Goal: Complete application form: Complete application form

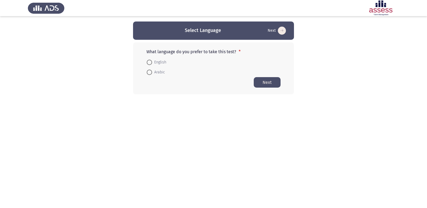
click at [148, 64] on span at bounding box center [149, 62] width 5 height 5
click at [148, 64] on input "English" at bounding box center [149, 62] width 5 height 5
radio input "true"
click at [260, 79] on button "Next" at bounding box center [267, 82] width 27 height 10
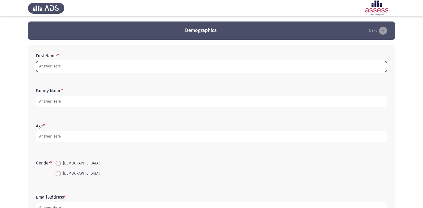
click at [140, 70] on input "First Name *" at bounding box center [211, 66] width 351 height 11
type input "t"
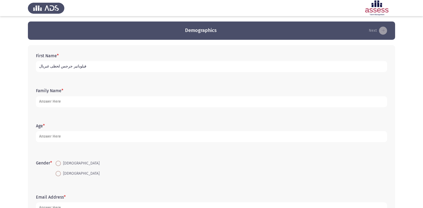
type input "فيلوباتير جرجس لحظى غبريال"
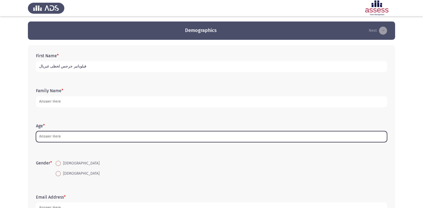
click at [101, 141] on input "Age *" at bounding box center [211, 136] width 351 height 11
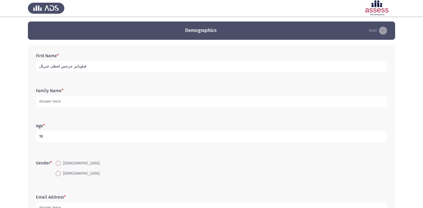
type input "18"
click at [59, 162] on span at bounding box center [58, 163] width 5 height 5
click at [59, 162] on input "[DEMOGRAPHIC_DATA]" at bounding box center [58, 163] width 5 height 5
radio input "true"
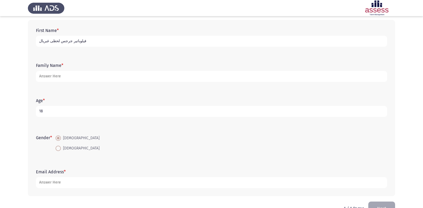
scroll to position [13, 0]
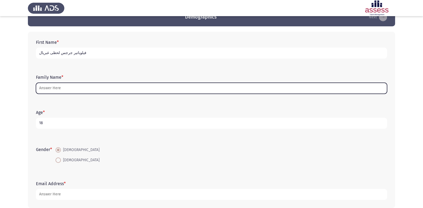
click at [85, 88] on input "Family Name *" at bounding box center [211, 88] width 351 height 11
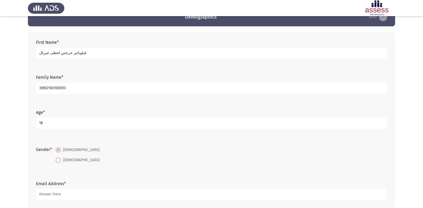
type input "30612100100053"
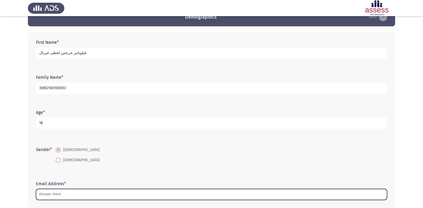
click at [56, 195] on input "Email Address *" at bounding box center [211, 194] width 351 height 11
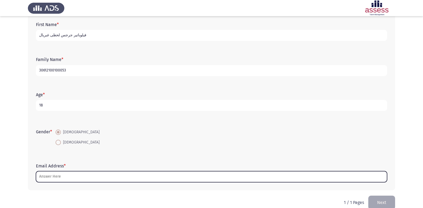
scroll to position [40, 0]
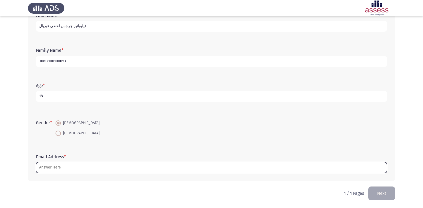
click at [150, 170] on input "Email Address *" at bounding box center [211, 167] width 351 height 11
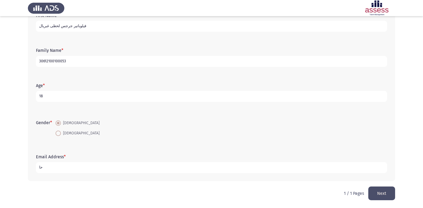
type input "ح"
type input "[EMAIL_ADDRESS][DOMAIN_NAME]"
click at [385, 194] on button "Next" at bounding box center [382, 193] width 27 height 14
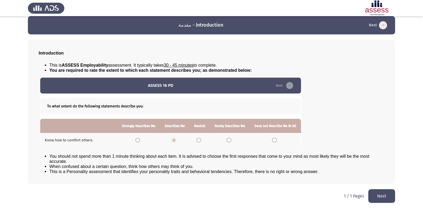
scroll to position [6, 0]
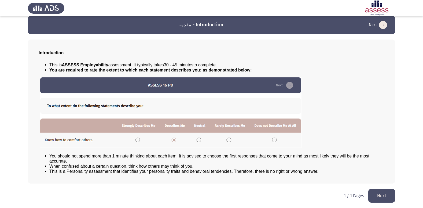
click at [384, 195] on button "Next" at bounding box center [382, 196] width 27 height 14
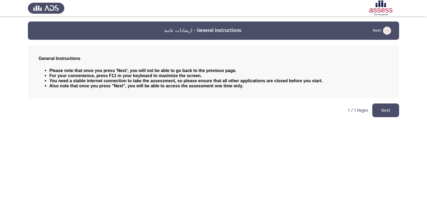
click at [384, 111] on button "Next" at bounding box center [386, 110] width 27 height 14
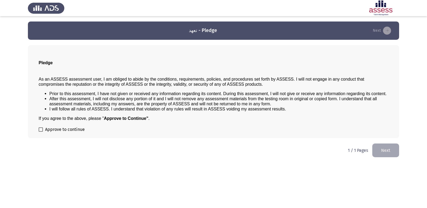
click at [386, 148] on button "Next" at bounding box center [386, 150] width 27 height 14
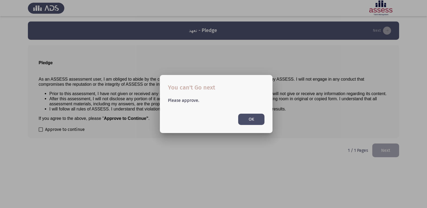
drag, startPoint x: 47, startPoint y: 123, endPoint x: 51, endPoint y: 133, distance: 10.7
click at [47, 125] on div at bounding box center [213, 104] width 427 height 208
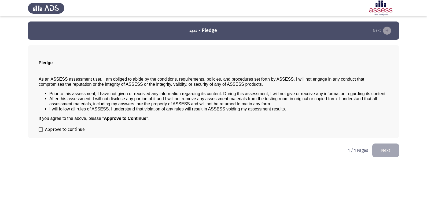
click at [51, 128] on span "Approve to continue" at bounding box center [65, 129] width 40 height 6
click at [41, 132] on input "Approve to continue" at bounding box center [41, 132] width 0 height 0
checkbox input "true"
click at [391, 145] on button "Next" at bounding box center [386, 150] width 27 height 14
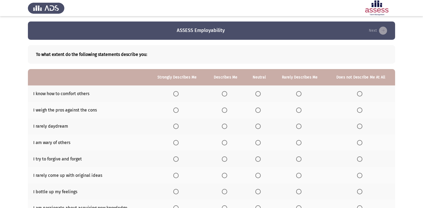
click at [225, 92] on span "Select an option" at bounding box center [224, 93] width 5 height 5
click at [225, 92] on input "Select an option" at bounding box center [224, 93] width 5 height 5
click at [226, 109] on span "Select an option" at bounding box center [224, 109] width 5 height 5
click at [226, 109] on input "Select an option" at bounding box center [224, 109] width 5 height 5
click at [361, 127] on span "Select an option" at bounding box center [359, 125] width 5 height 5
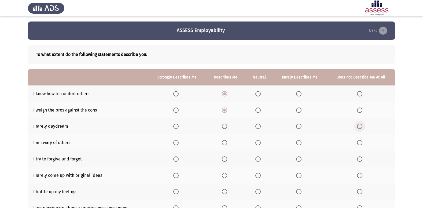
click at [361, 127] on input "Select an option" at bounding box center [359, 125] width 5 height 5
click at [225, 144] on span "Select an option" at bounding box center [224, 142] width 5 height 5
click at [225, 144] on input "Select an option" at bounding box center [224, 142] width 5 height 5
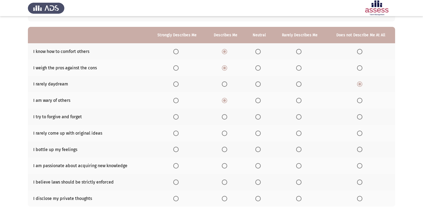
scroll to position [52, 0]
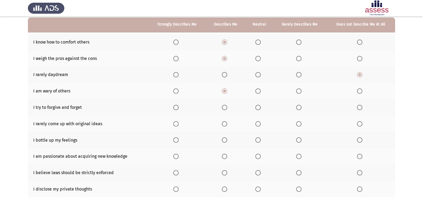
click at [253, 107] on th at bounding box center [260, 107] width 28 height 16
click at [255, 108] on th at bounding box center [260, 107] width 28 height 16
click at [260, 107] on span "Select an option" at bounding box center [258, 107] width 5 height 5
click at [260, 107] on input "Select an option" at bounding box center [258, 107] width 5 height 5
click at [225, 123] on span "Select an option" at bounding box center [224, 123] width 5 height 5
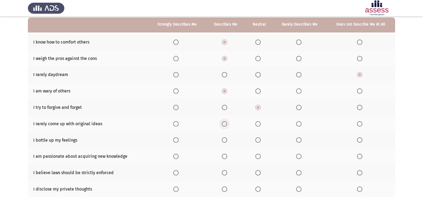
click at [225, 123] on input "Select an option" at bounding box center [224, 123] width 5 height 5
click at [226, 108] on span "Select an option" at bounding box center [224, 107] width 5 height 5
click at [226, 108] on input "Select an option" at bounding box center [224, 107] width 5 height 5
click at [260, 139] on span "Select an option" at bounding box center [258, 139] width 5 height 5
click at [260, 139] on input "Select an option" at bounding box center [258, 139] width 5 height 5
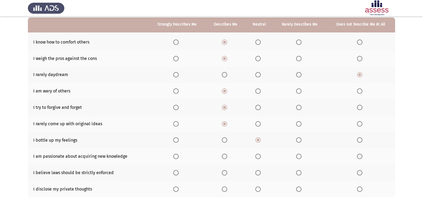
click at [175, 172] on span "Select an option" at bounding box center [175, 172] width 5 height 5
click at [175, 172] on input "Select an option" at bounding box center [175, 172] width 5 height 5
click at [225, 188] on span "Select an option" at bounding box center [224, 188] width 5 height 5
click at [225, 188] on input "Select an option" at bounding box center [224, 188] width 5 height 5
click at [226, 158] on span "Select an option" at bounding box center [224, 156] width 5 height 5
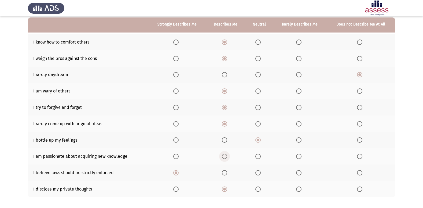
click at [226, 158] on input "Select an option" at bounding box center [224, 156] width 5 height 5
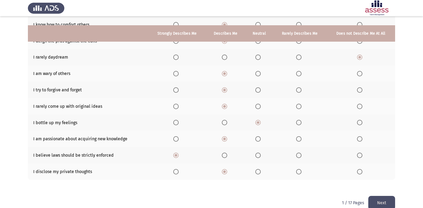
scroll to position [78, 0]
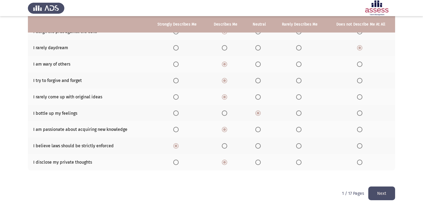
click at [381, 194] on button "Next" at bounding box center [382, 193] width 27 height 14
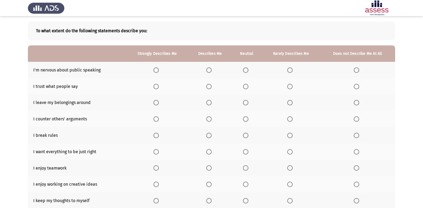
scroll to position [27, 0]
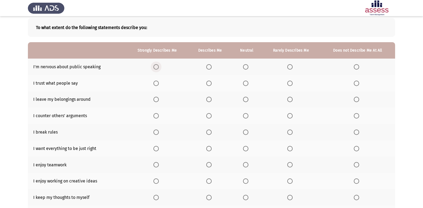
click at [154, 65] on span "Select an option" at bounding box center [156, 66] width 5 height 5
click at [154, 65] on input "Select an option" at bounding box center [156, 66] width 5 height 5
click at [245, 65] on span "Select an option" at bounding box center [245, 66] width 5 height 5
click at [245, 65] on input "Select an option" at bounding box center [245, 66] width 5 height 5
click at [354, 84] on th at bounding box center [358, 83] width 75 height 16
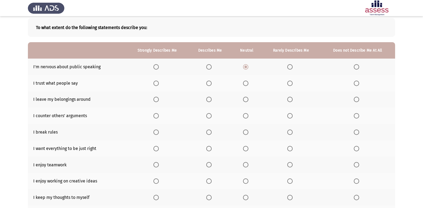
click at [358, 83] on span "Select an option" at bounding box center [356, 83] width 5 height 5
click at [358, 83] on input "Select an option" at bounding box center [356, 83] width 5 height 5
click at [357, 133] on span "Select an option" at bounding box center [356, 131] width 5 height 5
click at [357, 133] on input "Select an option" at bounding box center [356, 131] width 5 height 5
click at [211, 101] on span "Select an option" at bounding box center [208, 99] width 5 height 5
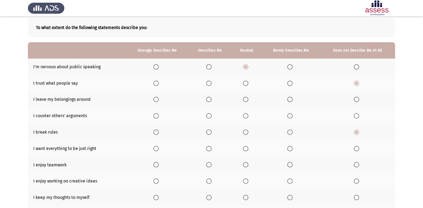
click at [211, 101] on input "Select an option" at bounding box center [208, 99] width 5 height 5
click at [214, 115] on label "Select an option" at bounding box center [210, 115] width 8 height 5
click at [212, 115] on input "Select an option" at bounding box center [208, 115] width 5 height 5
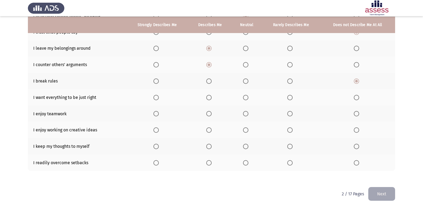
scroll to position [78, 0]
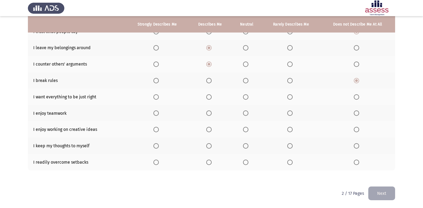
click at [155, 111] on span "Select an option" at bounding box center [156, 112] width 5 height 5
click at [155, 111] on input "Select an option" at bounding box center [156, 112] width 5 height 5
click at [207, 97] on span "Select an option" at bounding box center [208, 96] width 5 height 5
click at [207, 97] on input "Select an option" at bounding box center [208, 96] width 5 height 5
click at [209, 129] on span "Select an option" at bounding box center [208, 129] width 5 height 5
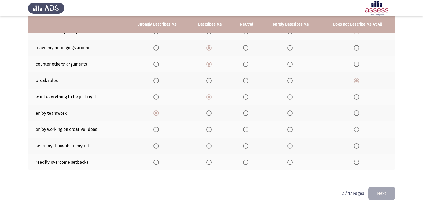
click at [209, 129] on input "Select an option" at bounding box center [208, 129] width 5 height 5
click at [209, 158] on th at bounding box center [210, 162] width 43 height 16
click at [209, 162] on span "Select an option" at bounding box center [208, 161] width 5 height 5
click at [209, 162] on input "Select an option" at bounding box center [208, 161] width 5 height 5
click at [358, 146] on span "Select an option" at bounding box center [356, 145] width 5 height 5
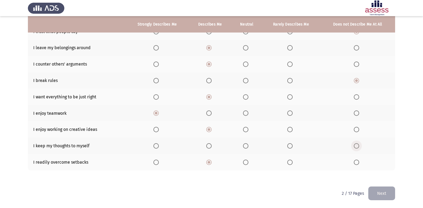
click at [358, 146] on input "Select an option" at bounding box center [356, 145] width 5 height 5
click at [388, 195] on button "Next" at bounding box center [382, 193] width 27 height 14
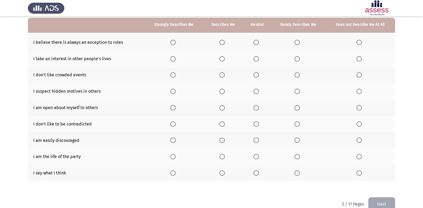
scroll to position [52, 0]
click at [174, 173] on span "Select an option" at bounding box center [172, 172] width 5 height 5
click at [174, 173] on input "Select an option" at bounding box center [172, 172] width 5 height 5
click at [225, 136] on th at bounding box center [223, 140] width 40 height 16
click at [224, 139] on span "Select an option" at bounding box center [222, 139] width 5 height 5
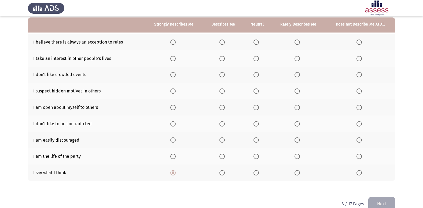
click at [224, 139] on input "Select an option" at bounding box center [222, 139] width 5 height 5
click at [221, 156] on span "Select an option" at bounding box center [222, 156] width 5 height 5
click at [221, 156] on input "Select an option" at bounding box center [222, 156] width 5 height 5
click at [174, 76] on span "Select an option" at bounding box center [172, 74] width 5 height 5
click at [174, 76] on input "Select an option" at bounding box center [172, 74] width 5 height 5
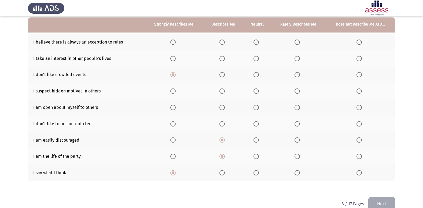
click at [224, 39] on span "Select an option" at bounding box center [222, 41] width 5 height 5
click at [224, 39] on input "Select an option" at bounding box center [222, 41] width 5 height 5
click at [258, 58] on span "Select an option" at bounding box center [256, 58] width 5 height 5
click at [258, 58] on input "Select an option" at bounding box center [256, 58] width 5 height 5
click at [296, 74] on span "Select an option" at bounding box center [297, 74] width 5 height 5
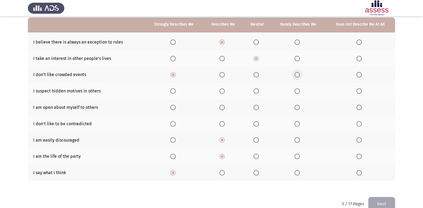
click at [296, 74] on input "Select an option" at bounding box center [297, 74] width 5 height 5
click at [256, 121] on span "Select an option" at bounding box center [256, 123] width 5 height 5
click at [256, 121] on input "Select an option" at bounding box center [256, 123] width 5 height 5
click at [255, 110] on span "Select an option" at bounding box center [256, 107] width 5 height 5
click at [255, 110] on input "Select an option" at bounding box center [256, 107] width 5 height 5
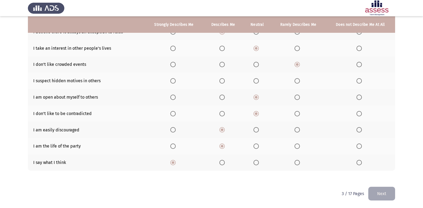
scroll to position [62, 0]
click at [381, 192] on button "Next" at bounding box center [382, 193] width 27 height 14
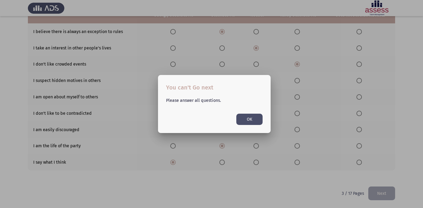
click at [246, 116] on button "OK" at bounding box center [249, 119] width 26 height 11
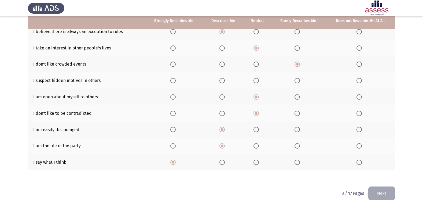
scroll to position [35, 0]
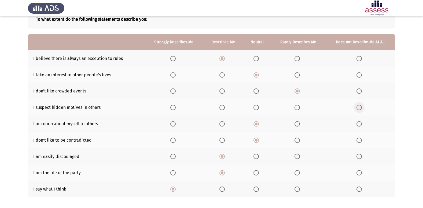
click at [360, 108] on span "Select an option" at bounding box center [359, 107] width 5 height 5
click at [360, 108] on input "Select an option" at bounding box center [359, 107] width 5 height 5
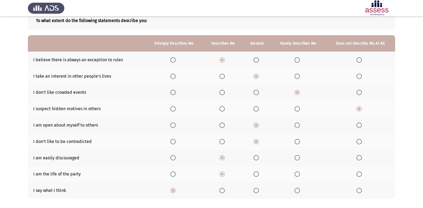
scroll to position [62, 0]
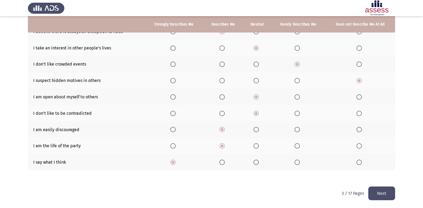
click at [379, 194] on button "Next" at bounding box center [382, 193] width 27 height 14
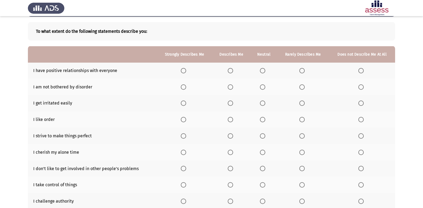
scroll to position [54, 0]
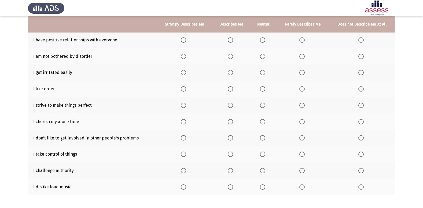
click at [264, 155] on span "Select an option" at bounding box center [262, 153] width 5 height 5
click at [264, 155] on input "Select an option" at bounding box center [262, 153] width 5 height 5
click at [262, 172] on span "Select an option" at bounding box center [262, 170] width 5 height 5
click at [262, 172] on input "Select an option" at bounding box center [262, 170] width 5 height 5
drag, startPoint x: 277, startPoint y: 98, endPoint x: 274, endPoint y: 74, distance: 24.4
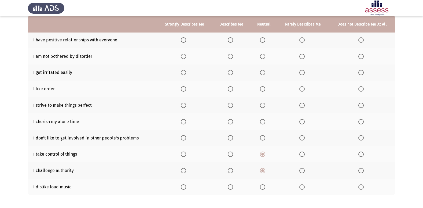
click at [274, 74] on tbody "I have positive relationships with everyone I am not bothered by disorder I get…" at bounding box center [211, 113] width 367 height 163
click at [182, 186] on span "Select an option" at bounding box center [183, 186] width 5 height 5
click at [182, 186] on input "Select an option" at bounding box center [183, 186] width 5 height 5
click at [183, 136] on span "Select an option" at bounding box center [183, 137] width 5 height 5
click at [183, 136] on input "Select an option" at bounding box center [183, 137] width 5 height 5
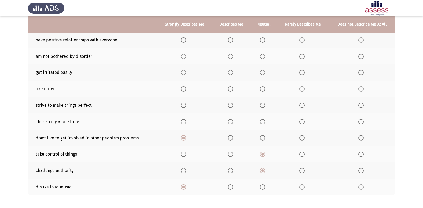
click at [229, 143] on th at bounding box center [231, 138] width 38 height 16
click at [231, 141] on th at bounding box center [231, 138] width 38 height 16
click at [231, 140] on span "Select an option" at bounding box center [230, 137] width 5 height 5
click at [231, 140] on input "Select an option" at bounding box center [230, 137] width 5 height 5
click at [265, 86] on mat-radio-button "Select an option" at bounding box center [264, 89] width 8 height 6
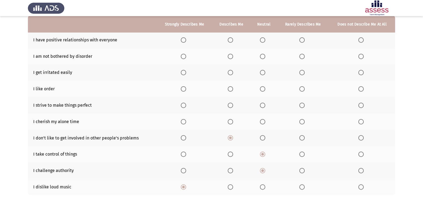
click at [263, 87] on span "Select an option" at bounding box center [262, 88] width 5 height 5
click at [263, 87] on input "Select an option" at bounding box center [262, 88] width 5 height 5
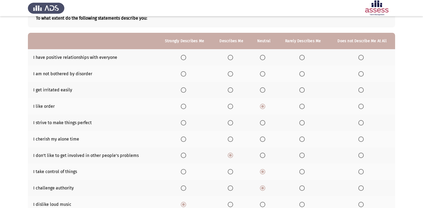
scroll to position [27, 0]
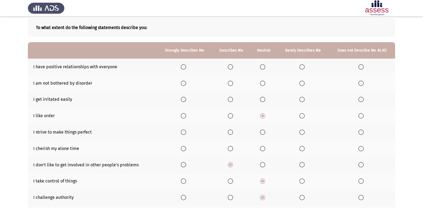
click at [229, 100] on span "Select an option" at bounding box center [230, 99] width 5 height 5
click at [229, 100] on input "Select an option" at bounding box center [230, 99] width 5 height 5
click at [229, 133] on span "Select an option" at bounding box center [230, 131] width 5 height 5
click at [229, 133] on input "Select an option" at bounding box center [230, 131] width 5 height 5
drag, startPoint x: 225, startPoint y: 147, endPoint x: 235, endPoint y: 147, distance: 10.5
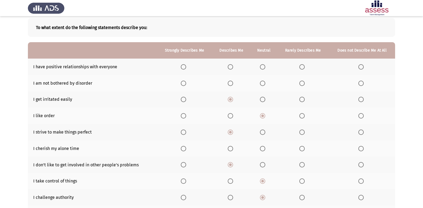
click at [225, 147] on th at bounding box center [231, 148] width 38 height 16
click at [231, 148] on span "Select an option" at bounding box center [230, 148] width 5 height 5
click at [231, 148] on input "Select an option" at bounding box center [230, 148] width 5 height 5
click at [233, 88] on th at bounding box center [231, 83] width 38 height 16
click at [229, 80] on th at bounding box center [231, 83] width 38 height 16
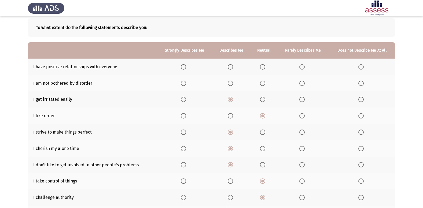
click at [232, 87] on th at bounding box center [231, 83] width 38 height 16
click at [230, 81] on span "Select an option" at bounding box center [230, 83] width 5 height 5
click at [230, 81] on input "Select an option" at bounding box center [230, 83] width 5 height 5
click at [233, 66] on span "Select an option" at bounding box center [230, 66] width 5 height 5
click at [233, 66] on input "Select an option" at bounding box center [230, 66] width 5 height 5
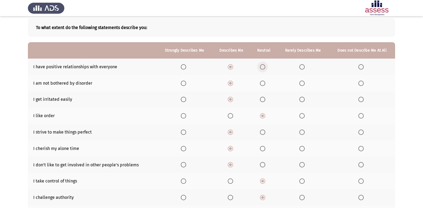
drag, startPoint x: 264, startPoint y: 67, endPoint x: 261, endPoint y: 88, distance: 21.2
click at [263, 71] on th at bounding box center [264, 67] width 27 height 16
click at [261, 88] on th at bounding box center [264, 83] width 27 height 16
click at [262, 81] on span "Select an option" at bounding box center [262, 83] width 5 height 5
click at [262, 81] on input "Select an option" at bounding box center [262, 83] width 5 height 5
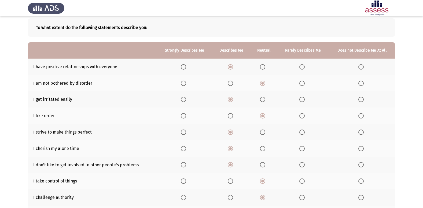
click at [263, 70] on th at bounding box center [264, 67] width 27 height 16
click at [261, 66] on span "Select an option" at bounding box center [262, 66] width 5 height 5
click at [261, 66] on input "Select an option" at bounding box center [262, 66] width 5 height 5
click at [261, 66] on span "Select an option" at bounding box center [262, 66] width 5 height 5
click at [261, 66] on input "Select an option" at bounding box center [262, 66] width 5 height 5
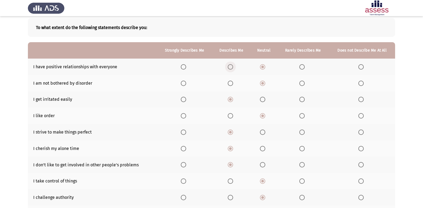
click at [232, 68] on span "Select an option" at bounding box center [230, 66] width 5 height 5
click at [232, 68] on input "Select an option" at bounding box center [230, 66] width 5 height 5
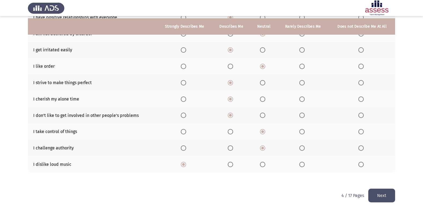
scroll to position [78, 0]
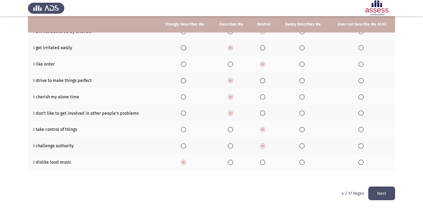
click at [391, 191] on button "Next" at bounding box center [382, 193] width 27 height 14
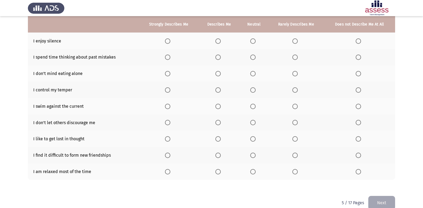
scroll to position [75, 0]
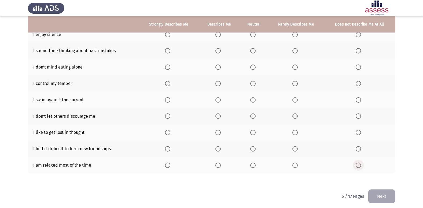
click at [356, 164] on span "Select an option" at bounding box center [358, 164] width 5 height 5
click at [356, 164] on input "Select an option" at bounding box center [358, 164] width 5 height 5
click at [359, 148] on span "Select an option" at bounding box center [358, 148] width 5 height 5
click at [359, 148] on input "Select an option" at bounding box center [358, 148] width 5 height 5
drag, startPoint x: 40, startPoint y: 131, endPoint x: 67, endPoint y: 133, distance: 27.0
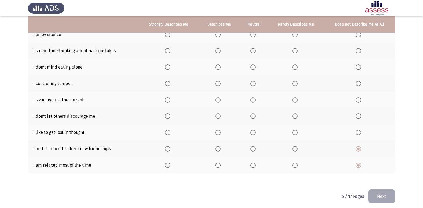
click at [67, 133] on td "I like to get lost in thought" at bounding box center [83, 132] width 111 height 16
drag, startPoint x: 355, startPoint y: 132, endPoint x: 361, endPoint y: 130, distance: 6.5
click at [360, 131] on th at bounding box center [359, 132] width 71 height 16
click at [360, 130] on span "Select an option" at bounding box center [358, 132] width 5 height 5
click at [360, 130] on input "Select an option" at bounding box center [358, 132] width 5 height 5
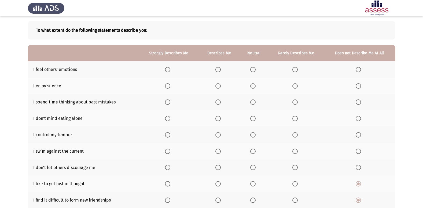
scroll to position [27, 0]
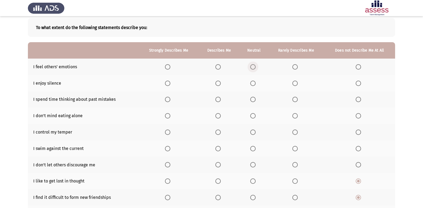
click at [252, 65] on span "Select an option" at bounding box center [252, 66] width 5 height 5
click at [252, 65] on input "Select an option" at bounding box center [252, 66] width 5 height 5
click at [251, 81] on span "Select an option" at bounding box center [252, 83] width 5 height 5
click at [251, 81] on input "Select an option" at bounding box center [252, 83] width 5 height 5
click at [255, 100] on span "Select an option" at bounding box center [252, 99] width 5 height 5
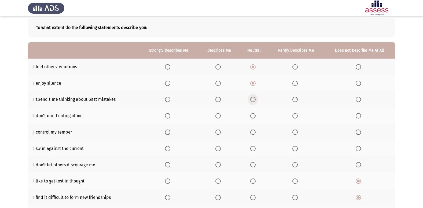
click at [255, 100] on input "Select an option" at bounding box center [252, 99] width 5 height 5
click at [294, 116] on span "Select an option" at bounding box center [295, 115] width 5 height 5
click at [294, 116] on input "Select an option" at bounding box center [295, 115] width 5 height 5
click at [255, 116] on span "Select an option" at bounding box center [252, 115] width 5 height 5
click at [255, 116] on input "Select an option" at bounding box center [252, 115] width 5 height 5
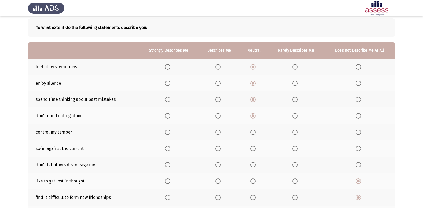
click at [361, 164] on span "Select an option" at bounding box center [358, 164] width 5 height 5
click at [361, 164] on input "Select an option" at bounding box center [358, 164] width 5 height 5
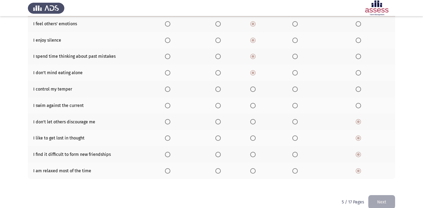
scroll to position [78, 0]
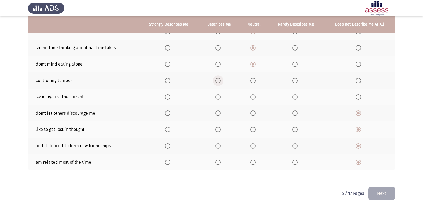
click at [217, 82] on span "Select an option" at bounding box center [218, 80] width 5 height 5
click at [217, 82] on input "Select an option" at bounding box center [218, 80] width 5 height 5
click at [220, 94] on span "Select an option" at bounding box center [218, 96] width 5 height 5
click at [220, 94] on input "Select an option" at bounding box center [218, 96] width 5 height 5
click at [382, 190] on button "Next" at bounding box center [382, 193] width 27 height 14
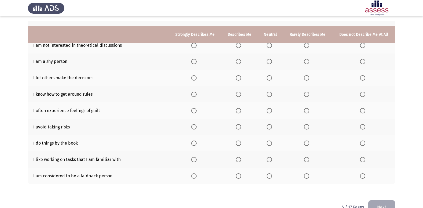
scroll to position [52, 0]
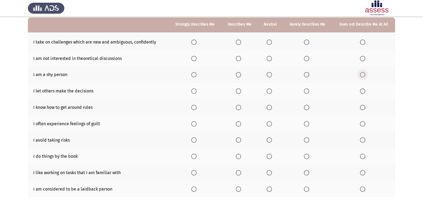
click at [364, 74] on span "Select an option" at bounding box center [362, 74] width 5 height 5
click at [364, 74] on input "Select an option" at bounding box center [362, 74] width 5 height 5
click at [366, 59] on label "Select an option" at bounding box center [364, 58] width 8 height 5
click at [366, 59] on input "Select an option" at bounding box center [362, 58] width 5 height 5
click at [305, 43] on span "Select an option" at bounding box center [306, 41] width 5 height 5
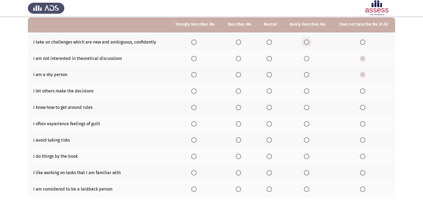
click at [305, 43] on input "Select an option" at bounding box center [306, 41] width 5 height 5
click at [197, 93] on span "Select an option" at bounding box center [193, 90] width 5 height 5
click at [197, 93] on input "Select an option" at bounding box center [193, 90] width 5 height 5
click at [270, 107] on span "Select an option" at bounding box center [269, 107] width 5 height 5
click at [270, 107] on input "Select an option" at bounding box center [269, 107] width 5 height 5
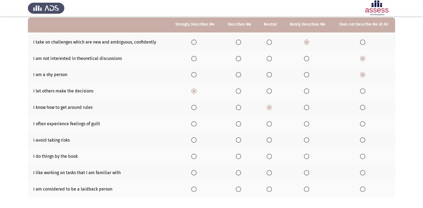
click at [237, 139] on span "Select an option" at bounding box center [238, 139] width 5 height 5
click at [237, 139] on input "Select an option" at bounding box center [238, 139] width 5 height 5
click at [308, 119] on th at bounding box center [307, 123] width 49 height 16
click at [308, 126] on th at bounding box center [307, 123] width 49 height 16
click at [269, 126] on th at bounding box center [270, 123] width 25 height 16
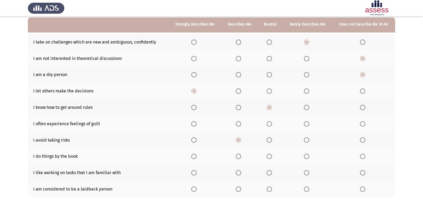
click at [270, 123] on span "Select an option" at bounding box center [269, 123] width 5 height 5
click at [270, 123] on input "Select an option" at bounding box center [269, 123] width 5 height 5
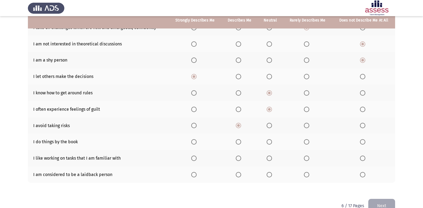
scroll to position [78, 0]
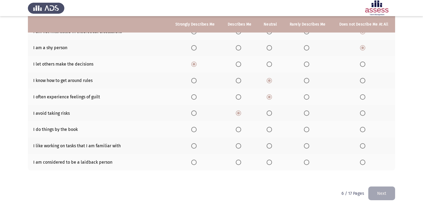
click at [194, 162] on span "Select an option" at bounding box center [193, 161] width 5 height 5
click at [194, 162] on input "Select an option" at bounding box center [193, 161] width 5 height 5
click at [269, 128] on span "Select an option" at bounding box center [269, 129] width 5 height 5
click at [269, 128] on input "Select an option" at bounding box center [269, 129] width 5 height 5
click at [269, 145] on span "Select an option" at bounding box center [269, 145] width 5 height 5
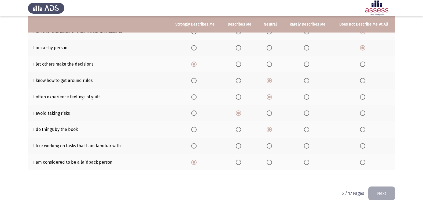
click at [269, 145] on input "Select an option" at bounding box center [269, 145] width 5 height 5
drag, startPoint x: 196, startPoint y: 128, endPoint x: 194, endPoint y: 129, distance: 2.9
click at [194, 129] on span "Select an option" at bounding box center [193, 129] width 5 height 5
click at [194, 129] on input "Select an option" at bounding box center [193, 129] width 5 height 5
click at [194, 145] on span "Select an option" at bounding box center [193, 145] width 5 height 5
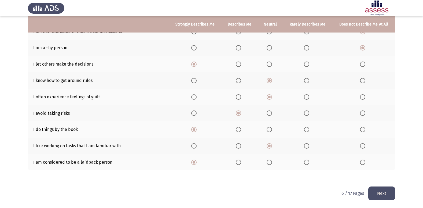
click at [194, 145] on input "Select an option" at bounding box center [193, 145] width 5 height 5
click at [381, 191] on button "Next" at bounding box center [382, 193] width 27 height 14
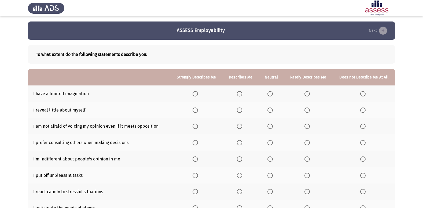
drag, startPoint x: 423, startPoint y: 106, endPoint x: 428, endPoint y: 171, distance: 65.2
click at [423, 171] on html "ASSESS Employability Next To what extent do the following statements describe y…" at bounding box center [211, 143] width 423 height 286
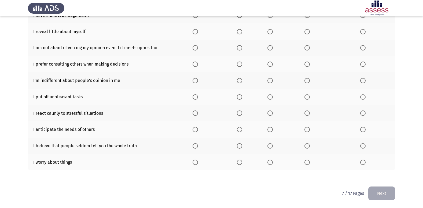
scroll to position [55, 0]
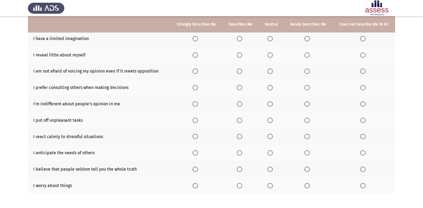
drag, startPoint x: 414, startPoint y: 96, endPoint x: 423, endPoint y: 73, distance: 24.2
click at [423, 73] on app-assessment-container "ASSESS Employability Next To what extent do the following statements describe y…" at bounding box center [211, 87] width 423 height 243
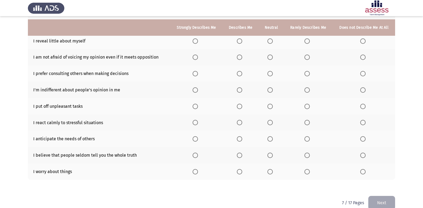
scroll to position [78, 0]
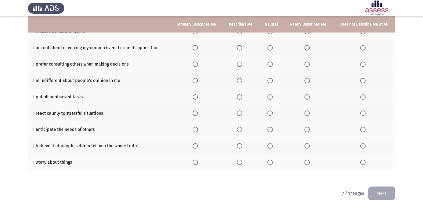
click at [306, 161] on span "Select an option" at bounding box center [307, 161] width 5 height 5
click at [306, 161] on input "Select an option" at bounding box center [307, 161] width 5 height 5
click at [364, 143] on span "Select an option" at bounding box center [362, 145] width 5 height 5
click at [364, 143] on input "Select an option" at bounding box center [362, 145] width 5 height 5
click at [198, 129] on span "Select an option" at bounding box center [195, 129] width 5 height 5
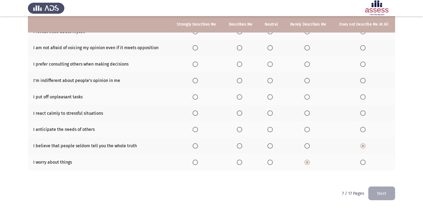
click at [198, 129] on input "Select an option" at bounding box center [195, 129] width 5 height 5
click at [245, 114] on label "Select an option" at bounding box center [241, 112] width 8 height 5
click at [242, 114] on input "Select an option" at bounding box center [239, 112] width 5 height 5
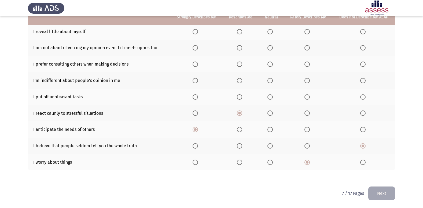
scroll to position [52, 0]
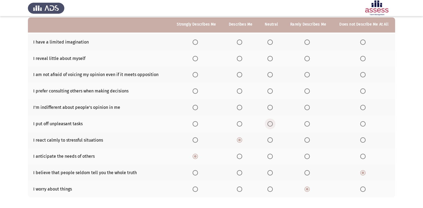
click at [270, 123] on span "Select an option" at bounding box center [270, 123] width 5 height 5
click at [270, 123] on input "Select an option" at bounding box center [270, 123] width 5 height 5
click at [361, 38] on th at bounding box center [364, 42] width 63 height 16
click at [366, 41] on label "Select an option" at bounding box center [364, 41] width 8 height 5
click at [366, 41] on input "Select an option" at bounding box center [362, 41] width 5 height 5
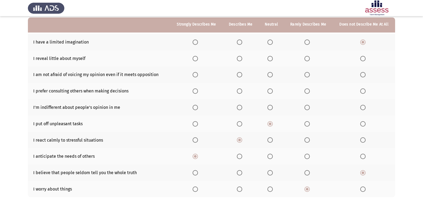
click at [361, 60] on span "Select an option" at bounding box center [362, 58] width 5 height 5
click at [361, 60] on input "Select an option" at bounding box center [362, 58] width 5 height 5
click at [362, 74] on span "Select an option" at bounding box center [362, 74] width 5 height 5
click at [362, 74] on input "Select an option" at bounding box center [362, 74] width 5 height 5
click at [358, 97] on th at bounding box center [364, 91] width 63 height 16
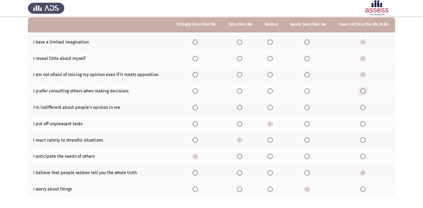
click at [364, 90] on span "Select an option" at bounding box center [362, 90] width 5 height 5
click at [364, 90] on input "Select an option" at bounding box center [362, 90] width 5 height 5
click at [360, 108] on th at bounding box center [364, 107] width 63 height 16
click at [363, 107] on span "Select an option" at bounding box center [362, 107] width 5 height 5
click at [363, 107] on input "Select an option" at bounding box center [362, 107] width 5 height 5
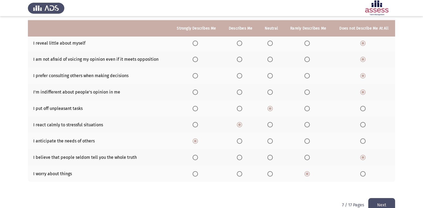
scroll to position [78, 0]
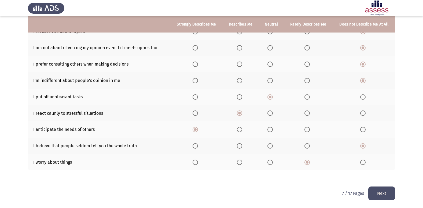
click at [384, 190] on button "Next" at bounding box center [382, 193] width 27 height 14
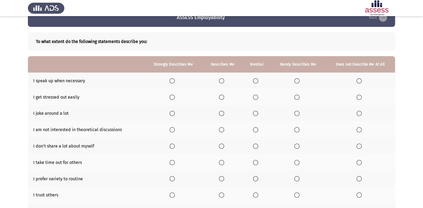
scroll to position [0, 0]
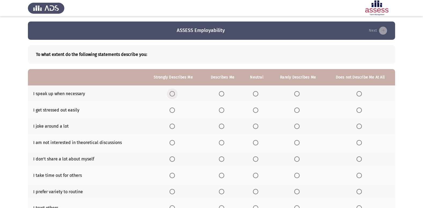
click at [174, 93] on span "Select an option" at bounding box center [172, 93] width 5 height 5
click at [174, 93] on input "Select an option" at bounding box center [172, 93] width 5 height 5
click at [223, 114] on th at bounding box center [223, 110] width 40 height 16
click at [222, 109] on span "Select an option" at bounding box center [221, 109] width 5 height 5
click at [222, 109] on input "Select an option" at bounding box center [221, 109] width 5 height 5
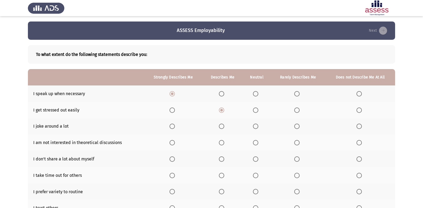
click at [223, 126] on span "Select an option" at bounding box center [221, 125] width 5 height 5
click at [223, 126] on input "Select an option" at bounding box center [221, 125] width 5 height 5
click at [174, 123] on span "Select an option" at bounding box center [172, 125] width 5 height 5
click at [174, 123] on input "Select an option" at bounding box center [172, 125] width 5 height 5
click at [299, 127] on span "Select an option" at bounding box center [296, 125] width 5 height 5
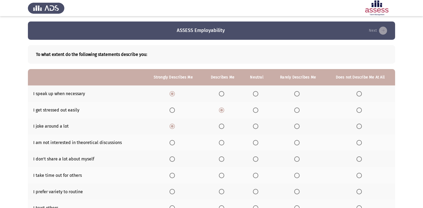
click at [299, 127] on input "Select an option" at bounding box center [296, 125] width 5 height 5
click at [360, 125] on span "Select an option" at bounding box center [359, 125] width 5 height 5
click at [360, 125] on input "Select an option" at bounding box center [359, 125] width 5 height 5
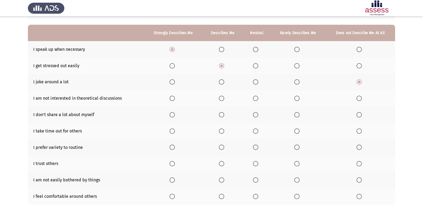
scroll to position [54, 0]
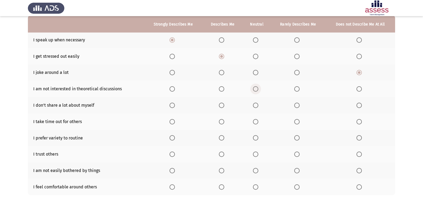
click at [255, 89] on span "Select an option" at bounding box center [255, 88] width 5 height 5
click at [255, 89] on input "Select an option" at bounding box center [255, 88] width 5 height 5
click at [253, 107] on span "Select an option" at bounding box center [255, 105] width 5 height 5
click at [253, 107] on input "Select an option" at bounding box center [255, 105] width 5 height 5
click at [256, 122] on span "Select an option" at bounding box center [256, 122] width 0 height 0
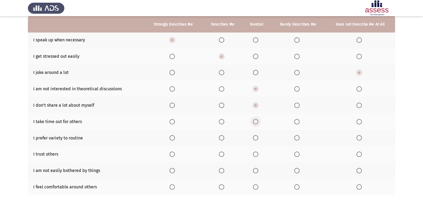
click at [256, 122] on input "Select an option" at bounding box center [255, 121] width 5 height 5
click at [357, 155] on span "Select an option" at bounding box center [359, 153] width 5 height 5
click at [357, 155] on input "Select an option" at bounding box center [359, 153] width 5 height 5
click at [298, 138] on span "Select an option" at bounding box center [296, 137] width 5 height 5
click at [298, 138] on input "Select an option" at bounding box center [296, 137] width 5 height 5
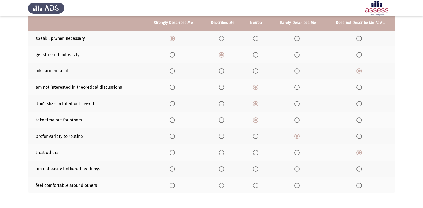
scroll to position [78, 0]
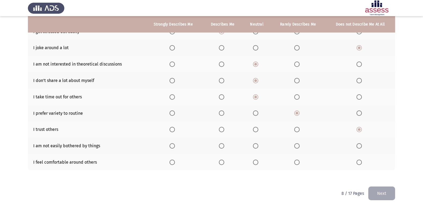
click at [175, 160] on span "Select an option" at bounding box center [172, 161] width 5 height 5
click at [175, 160] on input "Select an option" at bounding box center [172, 161] width 5 height 5
click at [179, 142] on th at bounding box center [173, 145] width 59 height 16
click at [224, 147] on span "Select an option" at bounding box center [221, 145] width 5 height 5
click at [224, 147] on input "Select an option" at bounding box center [221, 145] width 5 height 5
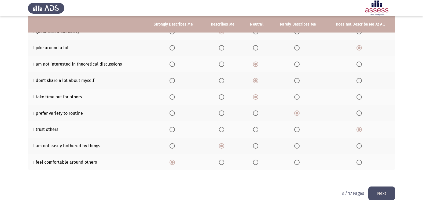
click at [395, 189] on button "Next" at bounding box center [382, 193] width 27 height 14
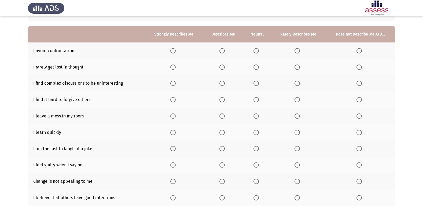
scroll to position [52, 0]
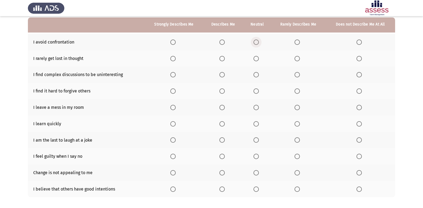
click at [256, 43] on span "Select an option" at bounding box center [256, 41] width 5 height 5
click at [256, 43] on input "Select an option" at bounding box center [256, 41] width 5 height 5
click at [254, 76] on span "Select an option" at bounding box center [256, 74] width 5 height 5
click at [254, 76] on input "Select an option" at bounding box center [256, 74] width 5 height 5
click at [223, 58] on span "Select an option" at bounding box center [222, 58] width 5 height 5
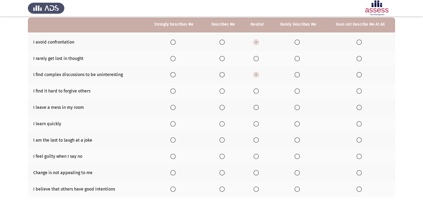
click at [223, 58] on input "Select an option" at bounding box center [222, 58] width 5 height 5
click at [172, 125] on span "Select an option" at bounding box center [172, 123] width 5 height 5
click at [172, 125] on input "Select an option" at bounding box center [172, 123] width 5 height 5
click at [175, 106] on span "Select an option" at bounding box center [172, 107] width 5 height 5
click at [175, 106] on input "Select an option" at bounding box center [172, 107] width 5 height 5
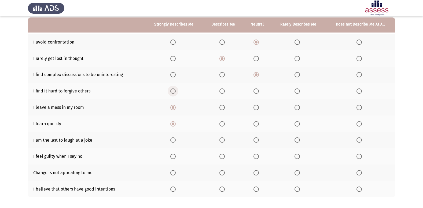
click at [176, 91] on span "Select an option" at bounding box center [172, 90] width 5 height 5
click at [176, 91] on input "Select an option" at bounding box center [172, 90] width 5 height 5
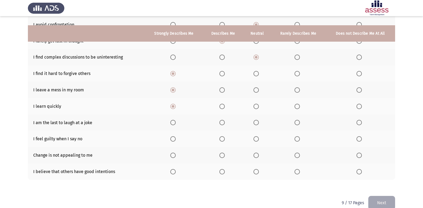
scroll to position [78, 0]
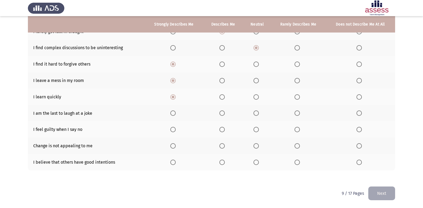
click at [353, 113] on th at bounding box center [361, 113] width 70 height 16
click at [360, 112] on span "Select an option" at bounding box center [359, 112] width 5 height 5
click at [360, 112] on input "Select an option" at bounding box center [359, 112] width 5 height 5
click at [358, 130] on span "Select an option" at bounding box center [359, 129] width 5 height 5
click at [358, 130] on input "Select an option" at bounding box center [359, 129] width 5 height 5
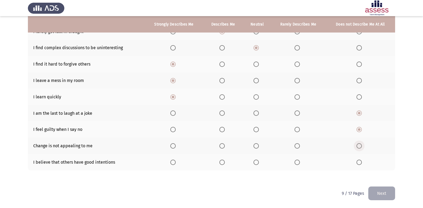
click at [358, 144] on span "Select an option" at bounding box center [359, 145] width 5 height 5
click at [358, 144] on input "Select an option" at bounding box center [359, 145] width 5 height 5
click at [174, 160] on span "Select an option" at bounding box center [172, 161] width 5 height 5
click at [174, 160] on input "Select an option" at bounding box center [172, 161] width 5 height 5
click at [384, 190] on button "Next" at bounding box center [382, 193] width 27 height 14
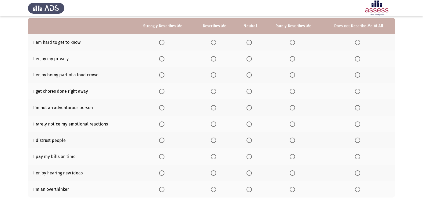
scroll to position [45, 0]
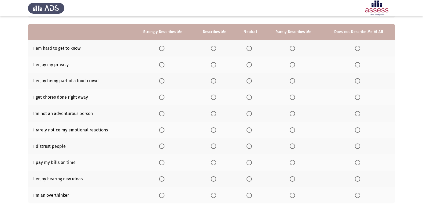
click at [292, 50] on span "Select an option" at bounding box center [292, 48] width 5 height 5
click at [292, 50] on input "Select an option" at bounding box center [292, 48] width 5 height 5
click at [294, 64] on span "Select an option" at bounding box center [292, 64] width 5 height 5
click at [294, 64] on input "Select an option" at bounding box center [292, 64] width 5 height 5
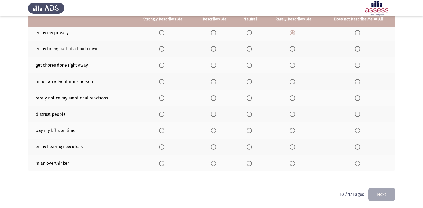
scroll to position [78, 0]
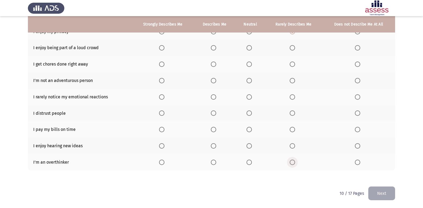
click at [292, 162] on span "Select an option" at bounding box center [292, 161] width 5 height 5
click at [292, 162] on input "Select an option" at bounding box center [292, 161] width 5 height 5
click at [293, 146] on span "Select an option" at bounding box center [292, 145] width 5 height 5
click at [293, 146] on input "Select an option" at bounding box center [292, 145] width 5 height 5
click at [291, 128] on span "Select an option" at bounding box center [292, 129] width 5 height 5
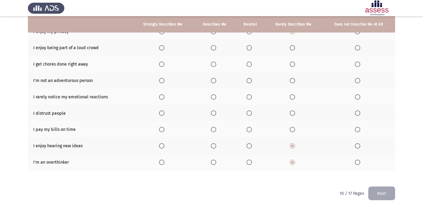
click at [291, 128] on input "Select an option" at bounding box center [292, 129] width 5 height 5
click at [219, 129] on th at bounding box center [215, 129] width 42 height 16
click at [213, 128] on span "Select an option" at bounding box center [213, 129] width 5 height 5
click at [213, 128] on input "Select an option" at bounding box center [213, 129] width 5 height 5
click at [212, 111] on span "Select an option" at bounding box center [213, 112] width 5 height 5
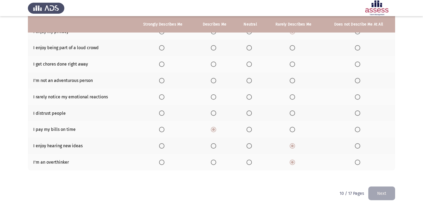
click at [212, 111] on input "Select an option" at bounding box center [213, 112] width 5 height 5
click at [214, 94] on span "Select an option" at bounding box center [213, 96] width 5 height 5
click at [214, 94] on input "Select an option" at bounding box center [213, 96] width 5 height 5
click at [213, 76] on th at bounding box center [215, 80] width 42 height 16
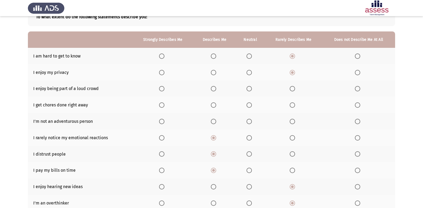
scroll to position [54, 0]
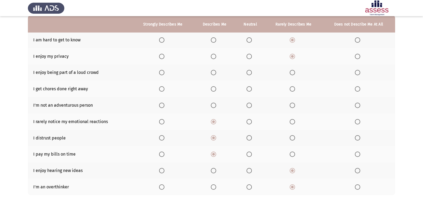
click at [219, 106] on th at bounding box center [215, 105] width 42 height 16
click at [214, 104] on span "Select an option" at bounding box center [213, 105] width 5 height 5
click at [214, 104] on input "Select an option" at bounding box center [213, 105] width 5 height 5
click at [214, 81] on th at bounding box center [215, 89] width 42 height 16
click at [213, 91] on span "Select an option" at bounding box center [213, 88] width 5 height 5
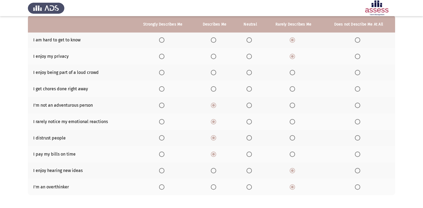
click at [213, 91] on input "Select an option" at bounding box center [213, 88] width 5 height 5
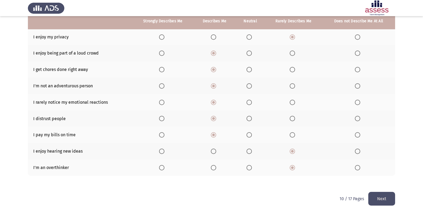
scroll to position [78, 0]
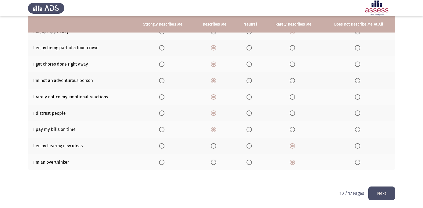
click at [387, 194] on button "Next" at bounding box center [382, 193] width 27 height 14
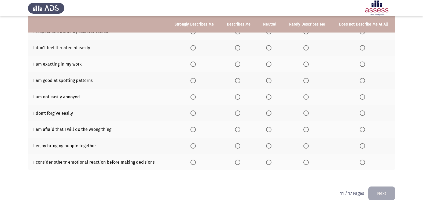
click at [362, 143] on mat-radio-button "Select an option" at bounding box center [364, 146] width 8 height 6
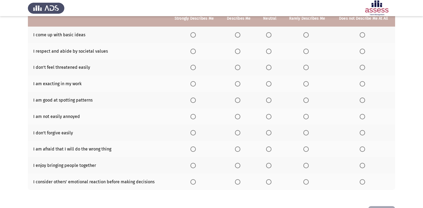
scroll to position [0, 0]
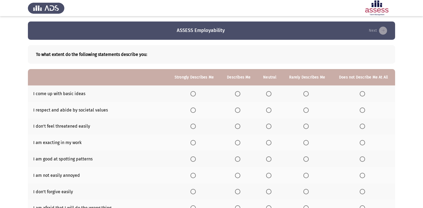
click at [363, 93] on span "Select an option" at bounding box center [362, 93] width 5 height 5
click at [363, 93] on input "Select an option" at bounding box center [362, 93] width 5 height 5
click at [365, 113] on th at bounding box center [363, 110] width 63 height 16
click at [237, 143] on span "Select an option" at bounding box center [237, 142] width 5 height 5
click at [237, 143] on input "Select an option" at bounding box center [237, 142] width 5 height 5
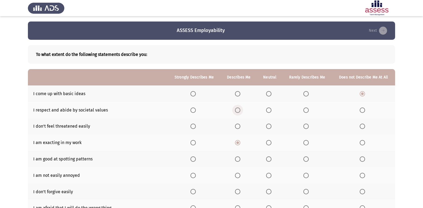
click at [238, 109] on span "Select an option" at bounding box center [237, 109] width 5 height 5
click at [238, 109] on input "Select an option" at bounding box center [237, 109] width 5 height 5
click at [266, 125] on th at bounding box center [270, 126] width 26 height 16
click at [269, 127] on span "Select an option" at bounding box center [268, 125] width 5 height 5
click at [269, 127] on input "Select an option" at bounding box center [268, 125] width 5 height 5
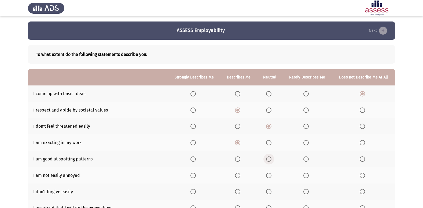
click at [270, 161] on span "Select an option" at bounding box center [268, 158] width 5 height 5
click at [270, 161] on input "Select an option" at bounding box center [268, 158] width 5 height 5
click at [269, 174] on span "Select an option" at bounding box center [268, 175] width 5 height 5
click at [269, 174] on input "Select an option" at bounding box center [268, 175] width 5 height 5
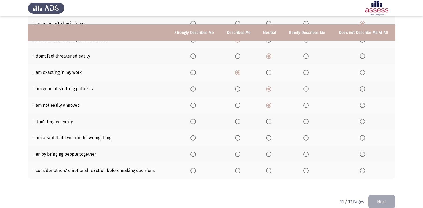
scroll to position [78, 0]
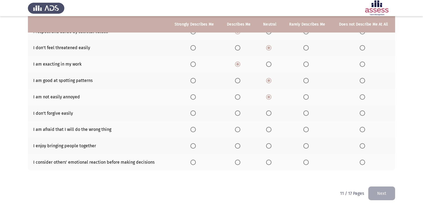
click at [191, 147] on span "Select an option" at bounding box center [193, 145] width 5 height 5
click at [191, 147] on input "Select an option" at bounding box center [193, 145] width 5 height 5
click at [196, 154] on th at bounding box center [194, 145] width 53 height 16
click at [195, 160] on span "Select an option" at bounding box center [193, 161] width 5 height 5
click at [195, 160] on input "Select an option" at bounding box center [193, 161] width 5 height 5
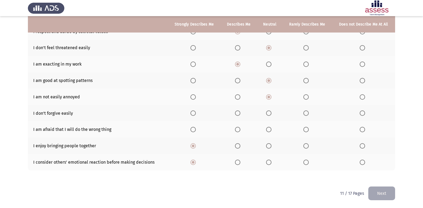
click at [361, 130] on span "Select an option" at bounding box center [362, 129] width 5 height 5
click at [361, 130] on input "Select an option" at bounding box center [362, 129] width 5 height 5
click at [366, 114] on label "Select an option" at bounding box center [364, 112] width 8 height 5
click at [365, 114] on input "Select an option" at bounding box center [362, 112] width 5 height 5
drag, startPoint x: 385, startPoint y: 195, endPoint x: 390, endPoint y: 194, distance: 4.6
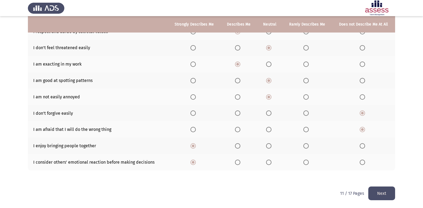
click at [385, 195] on button "Next" at bounding box center [382, 193] width 27 height 14
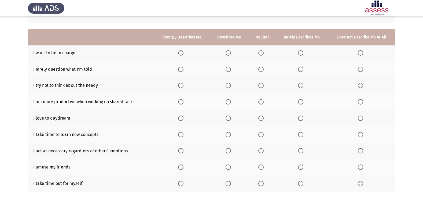
scroll to position [54, 0]
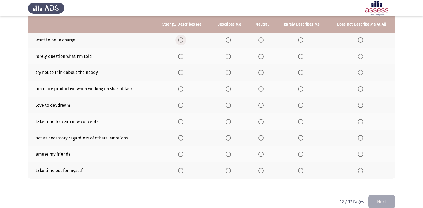
click at [183, 41] on span "Select an option" at bounding box center [180, 39] width 5 height 5
click at [183, 41] on input "Select an option" at bounding box center [180, 39] width 5 height 5
click at [180, 59] on span "Select an option" at bounding box center [180, 56] width 5 height 5
click at [180, 59] on input "Select an option" at bounding box center [180, 56] width 5 height 5
click at [229, 73] on span "Select an option" at bounding box center [228, 72] width 5 height 5
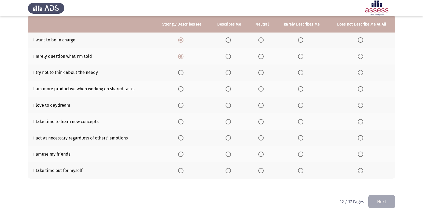
click at [229, 73] on input "Select an option" at bounding box center [228, 72] width 5 height 5
click at [231, 169] on span "Select an option" at bounding box center [228, 170] width 5 height 5
click at [231, 169] on input "Select an option" at bounding box center [228, 170] width 5 height 5
click at [264, 154] on span "Select an option" at bounding box center [260, 153] width 5 height 5
click at [264, 154] on input "Select an option" at bounding box center [260, 153] width 5 height 5
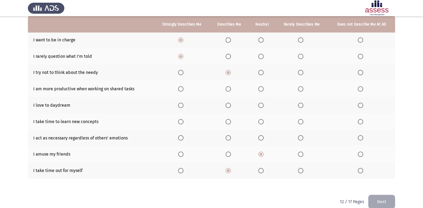
click at [262, 134] on th at bounding box center [262, 138] width 27 height 16
click at [259, 136] on span "Select an option" at bounding box center [260, 137] width 5 height 5
click at [259, 136] on input "Select an option" at bounding box center [260, 137] width 5 height 5
click at [180, 119] on mat-radio-button "Select an option" at bounding box center [182, 122] width 8 height 6
click at [180, 121] on span "Select an option" at bounding box center [180, 121] width 5 height 5
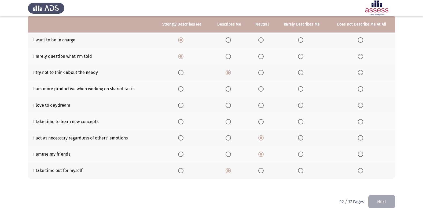
click at [180, 121] on input "Select an option" at bounding box center [180, 121] width 5 height 5
click at [259, 106] on th at bounding box center [262, 105] width 27 height 16
click at [264, 104] on span "Select an option" at bounding box center [260, 105] width 5 height 5
click at [264, 104] on input "Select an option" at bounding box center [260, 105] width 5 height 5
click at [223, 88] on th at bounding box center [229, 89] width 39 height 16
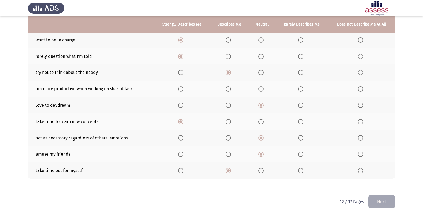
click at [226, 86] on th at bounding box center [229, 89] width 39 height 16
click at [228, 86] on span "Select an option" at bounding box center [228, 88] width 5 height 5
click at [228, 86] on input "Select an option" at bounding box center [228, 88] width 5 height 5
click at [373, 197] on button "Next" at bounding box center [382, 202] width 27 height 14
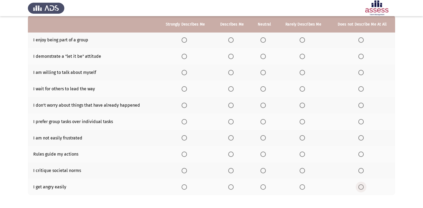
click at [363, 188] on span "Select an option" at bounding box center [361, 186] width 5 height 5
click at [363, 188] on input "Select an option" at bounding box center [361, 186] width 5 height 5
click at [356, 171] on th at bounding box center [362, 170] width 66 height 16
click at [363, 168] on span "Select an option" at bounding box center [361, 170] width 5 height 5
click at [363, 168] on input "Select an option" at bounding box center [361, 170] width 5 height 5
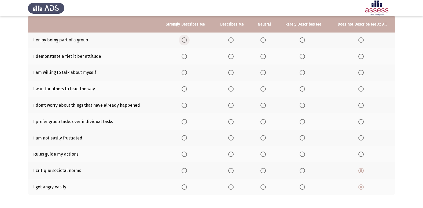
click at [182, 38] on span "Select an option" at bounding box center [184, 39] width 5 height 5
click at [182, 38] on input "Select an option" at bounding box center [184, 39] width 5 height 5
click at [183, 53] on th at bounding box center [185, 56] width 55 height 16
click at [188, 57] on label "Select an option" at bounding box center [186, 56] width 8 height 5
click at [187, 57] on input "Select an option" at bounding box center [184, 56] width 5 height 5
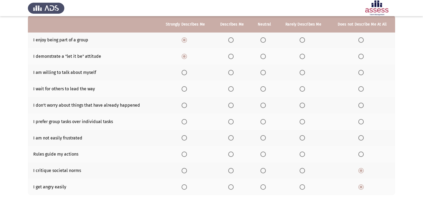
click at [232, 72] on span "Select an option" at bounding box center [230, 72] width 5 height 5
click at [232, 72] on input "Select an option" at bounding box center [230, 72] width 5 height 5
click at [229, 90] on span "Select an option" at bounding box center [230, 88] width 5 height 5
click at [229, 90] on input "Select an option" at bounding box center [230, 88] width 5 height 5
click at [261, 105] on th at bounding box center [264, 105] width 27 height 16
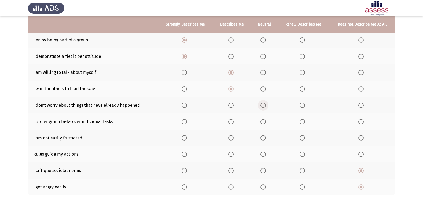
click at [263, 105] on span "Select an option" at bounding box center [263, 105] width 5 height 5
click at [263, 105] on input "Select an option" at bounding box center [263, 105] width 5 height 5
click at [263, 121] on span "Select an option" at bounding box center [263, 121] width 5 height 5
click at [263, 121] on input "Select an option" at bounding box center [263, 121] width 5 height 5
drag, startPoint x: 262, startPoint y: 132, endPoint x: 262, endPoint y: 135, distance: 3.0
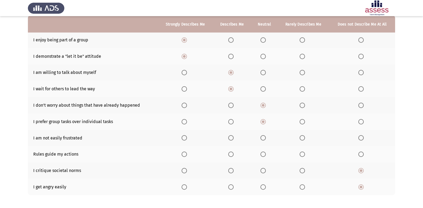
click at [262, 133] on th at bounding box center [264, 138] width 27 height 16
click at [265, 134] on th at bounding box center [264, 138] width 27 height 16
click at [264, 138] on span "Select an option" at bounding box center [263, 137] width 5 height 5
click at [264, 138] on input "Select an option" at bounding box center [263, 137] width 5 height 5
click at [230, 134] on th at bounding box center [232, 138] width 38 height 16
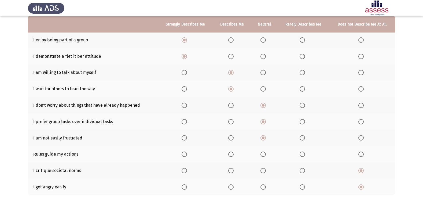
click at [233, 139] on span "Select an option" at bounding box center [230, 137] width 5 height 5
click at [233, 139] on input "Select an option" at bounding box center [230, 137] width 5 height 5
click at [360, 156] on span "Select an option" at bounding box center [361, 153] width 5 height 5
click at [360, 156] on input "Select an option" at bounding box center [361, 153] width 5 height 5
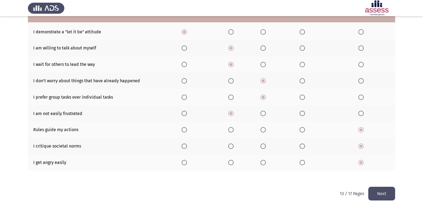
scroll to position [78, 0]
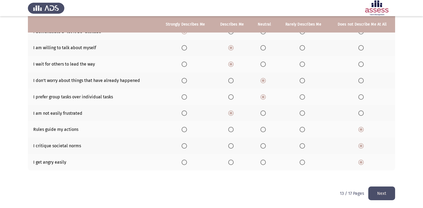
click at [383, 194] on button "Next" at bounding box center [382, 193] width 27 height 14
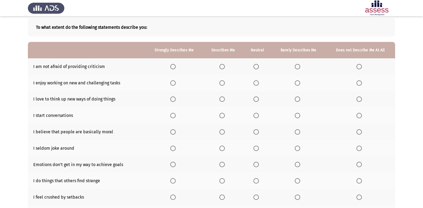
scroll to position [25, 0]
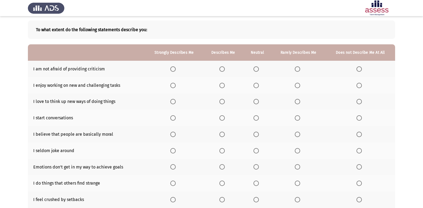
click at [353, 75] on th at bounding box center [361, 69] width 70 height 16
click at [359, 68] on span "Select an option" at bounding box center [359, 68] width 5 height 5
click at [359, 68] on input "Select an option" at bounding box center [359, 68] width 5 height 5
click at [359, 82] on th at bounding box center [361, 85] width 70 height 16
click at [358, 89] on th at bounding box center [361, 85] width 70 height 16
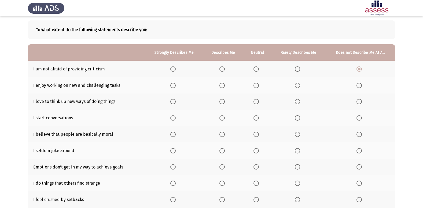
click at [365, 85] on th at bounding box center [361, 85] width 70 height 16
click at [356, 88] on th at bounding box center [361, 85] width 70 height 16
click at [362, 84] on span "Select an option" at bounding box center [359, 85] width 5 height 5
click at [362, 84] on input "Select an option" at bounding box center [359, 85] width 5 height 5
click at [297, 103] on span "Select an option" at bounding box center [297, 101] width 5 height 5
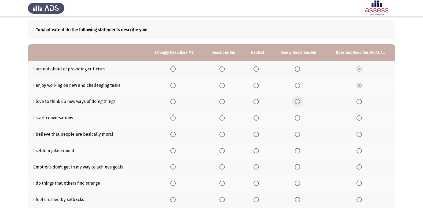
click at [297, 103] on input "Select an option" at bounding box center [297, 101] width 5 height 5
click at [299, 118] on span "Select an option" at bounding box center [297, 117] width 5 height 5
click at [299, 118] on input "Select an option" at bounding box center [297, 117] width 5 height 5
click at [173, 184] on span "Select an option" at bounding box center [172, 182] width 5 height 5
click at [173, 184] on input "Select an option" at bounding box center [172, 182] width 5 height 5
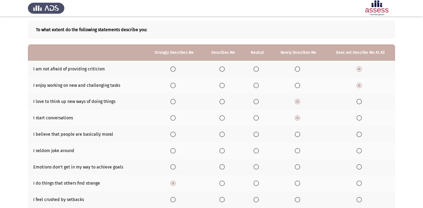
click at [175, 169] on span "Select an option" at bounding box center [172, 166] width 5 height 5
click at [175, 169] on input "Select an option" at bounding box center [172, 166] width 5 height 5
click at [175, 153] on span "Select an option" at bounding box center [172, 150] width 5 height 5
click at [175, 153] on input "Select an option" at bounding box center [172, 150] width 5 height 5
click at [257, 134] on span "Select an option" at bounding box center [256, 134] width 5 height 5
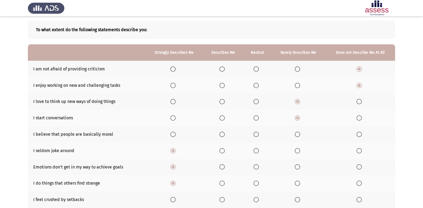
click at [257, 134] on input "Select an option" at bounding box center [256, 134] width 5 height 5
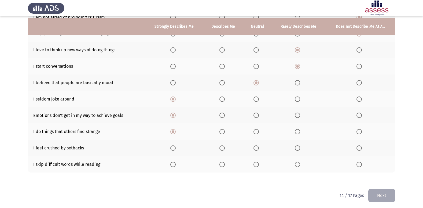
scroll to position [78, 0]
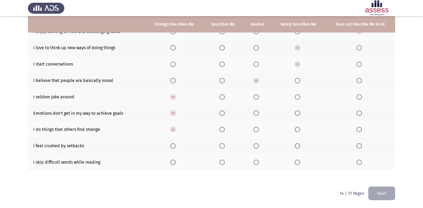
click at [256, 146] on span "Select an option" at bounding box center [256, 145] width 5 height 5
click at [256, 146] on input "Select an option" at bounding box center [256, 145] width 5 height 5
click at [256, 161] on span "Select an option" at bounding box center [256, 161] width 5 height 5
click at [256, 161] on input "Select an option" at bounding box center [256, 161] width 5 height 5
click at [358, 162] on span "Select an option" at bounding box center [359, 161] width 5 height 5
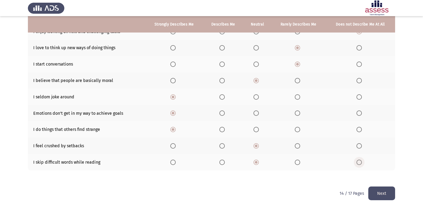
click at [358, 162] on input "Select an option" at bounding box center [359, 161] width 5 height 5
click at [381, 190] on button "Next" at bounding box center [382, 193] width 27 height 14
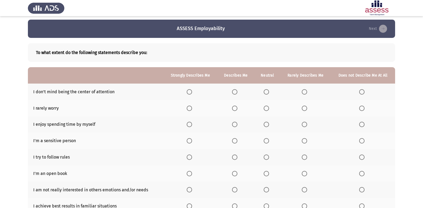
scroll to position [0, 0]
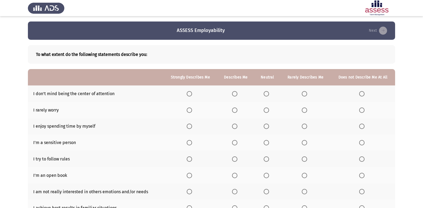
click at [192, 97] on th at bounding box center [190, 93] width 54 height 16
click at [191, 93] on span "Select an option" at bounding box center [189, 93] width 5 height 5
click at [191, 93] on input "Select an option" at bounding box center [189, 93] width 5 height 5
click at [187, 108] on th at bounding box center [190, 110] width 54 height 16
click at [192, 123] on mat-radio-button "Select an option" at bounding box center [191, 126] width 8 height 6
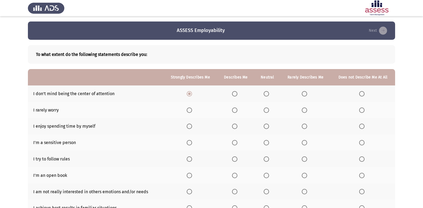
click at [194, 107] on label "Select an option" at bounding box center [191, 109] width 8 height 5
click at [192, 107] on input "Select an option" at bounding box center [189, 109] width 5 height 5
click at [236, 125] on span "Select an option" at bounding box center [234, 125] width 5 height 5
click at [236, 125] on input "Select an option" at bounding box center [234, 125] width 5 height 5
click at [236, 142] on span "Select an option" at bounding box center [234, 142] width 5 height 5
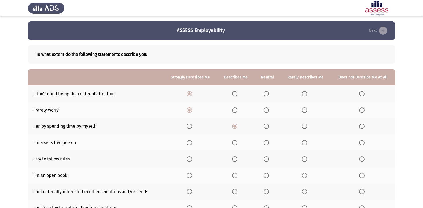
click at [236, 142] on input "Select an option" at bounding box center [234, 142] width 5 height 5
click at [237, 155] on th at bounding box center [235, 159] width 37 height 16
click at [238, 159] on span "Select an option" at bounding box center [234, 158] width 5 height 5
click at [238, 159] on input "Select an option" at bounding box center [234, 158] width 5 height 5
click at [234, 172] on th at bounding box center [235, 175] width 37 height 16
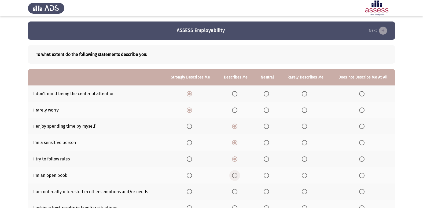
click at [235, 175] on span "Select an option" at bounding box center [234, 175] width 5 height 5
click at [235, 175] on input "Select an option" at bounding box center [234, 175] width 5 height 5
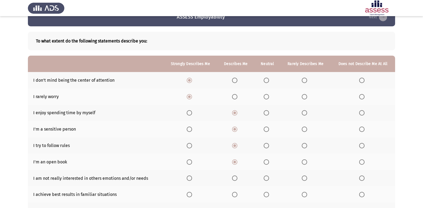
scroll to position [78, 0]
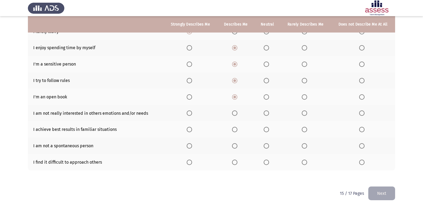
click at [362, 96] on span "Select an option" at bounding box center [361, 96] width 5 height 5
click at [362, 96] on input "Select an option" at bounding box center [361, 96] width 5 height 5
click at [235, 126] on th at bounding box center [235, 129] width 37 height 16
click at [235, 128] on span "Select an option" at bounding box center [234, 129] width 5 height 5
click at [235, 128] on input "Select an option" at bounding box center [234, 129] width 5 height 5
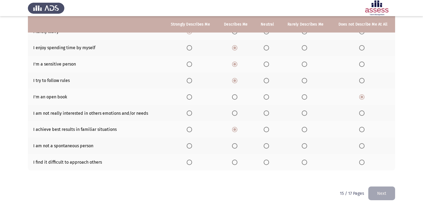
click at [269, 115] on span "Select an option" at bounding box center [266, 112] width 5 height 5
click at [269, 115] on input "Select an option" at bounding box center [266, 112] width 5 height 5
click at [264, 144] on span "Select an option" at bounding box center [266, 145] width 5 height 5
click at [264, 144] on input "Select an option" at bounding box center [266, 145] width 5 height 5
click at [266, 158] on th at bounding box center [268, 162] width 26 height 16
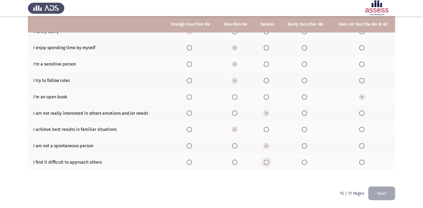
click at [269, 162] on span "Select an option" at bounding box center [266, 161] width 5 height 5
click at [269, 162] on input "Select an option" at bounding box center [266, 161] width 5 height 5
click at [384, 190] on button "Next" at bounding box center [382, 193] width 27 height 14
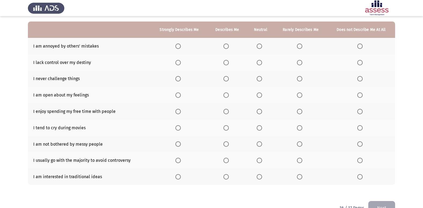
scroll to position [0, 0]
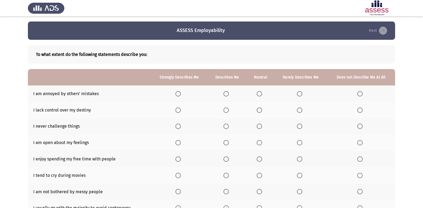
click at [222, 95] on th at bounding box center [227, 93] width 39 height 16
click at [227, 111] on span "Select an option" at bounding box center [226, 109] width 5 height 5
click at [227, 111] on input "Select an option" at bounding box center [226, 109] width 5 height 5
click at [227, 97] on th at bounding box center [227, 93] width 39 height 16
click at [228, 94] on span "Select an option" at bounding box center [226, 93] width 5 height 5
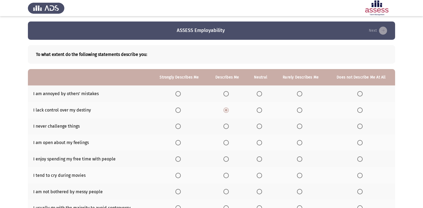
click at [228, 94] on input "Select an option" at bounding box center [226, 93] width 5 height 5
click at [225, 129] on th at bounding box center [227, 126] width 39 height 16
click at [179, 126] on span "Select an option" at bounding box center [178, 125] width 5 height 5
click at [179, 126] on input "Select an option" at bounding box center [178, 125] width 5 height 5
click at [178, 140] on span "Select an option" at bounding box center [178, 142] width 5 height 5
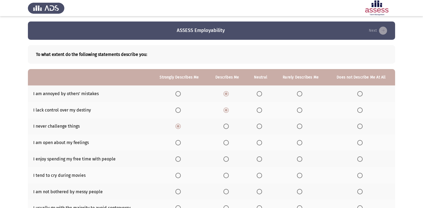
click at [178, 140] on input "Select an option" at bounding box center [178, 142] width 5 height 5
click at [179, 160] on span "Select an option" at bounding box center [178, 158] width 5 height 5
click at [179, 160] on input "Select an option" at bounding box center [178, 158] width 5 height 5
click at [225, 178] on th at bounding box center [227, 175] width 39 height 16
click at [227, 176] on span "Select an option" at bounding box center [226, 175] width 5 height 5
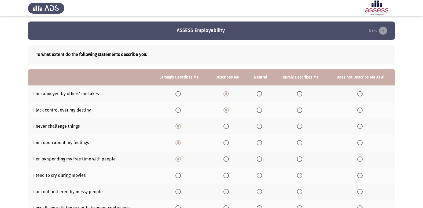
click at [227, 176] on input "Select an option" at bounding box center [226, 175] width 5 height 5
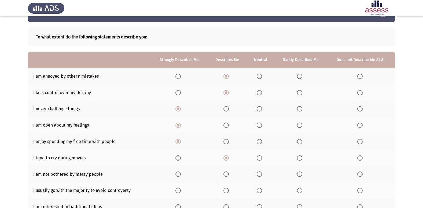
scroll to position [27, 0]
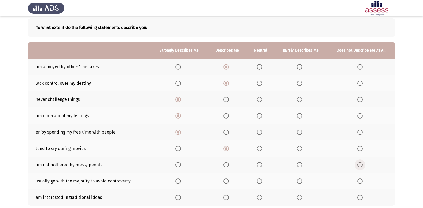
click at [362, 162] on span "Select an option" at bounding box center [360, 164] width 5 height 5
click at [362, 162] on input "Select an option" at bounding box center [360, 164] width 5 height 5
click at [361, 179] on span "Select an option" at bounding box center [360, 180] width 5 height 5
click at [361, 179] on input "Select an option" at bounding box center [360, 180] width 5 height 5
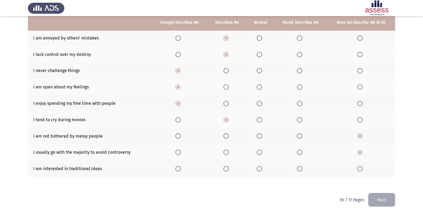
scroll to position [62, 0]
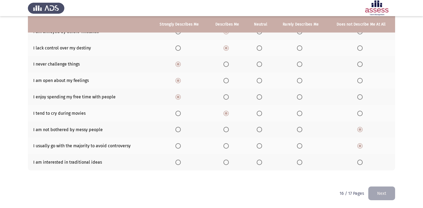
click at [379, 112] on th at bounding box center [361, 113] width 68 height 16
click at [358, 116] on th at bounding box center [361, 113] width 68 height 16
click at [358, 113] on span "Select an option" at bounding box center [360, 113] width 5 height 5
click at [358, 113] on input "Select an option" at bounding box center [360, 113] width 5 height 5
click at [359, 97] on span "Select an option" at bounding box center [360, 96] width 5 height 5
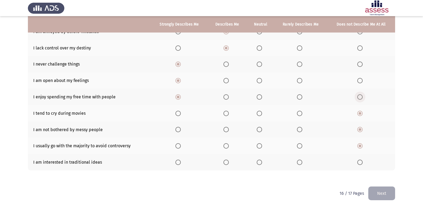
click at [359, 97] on input "Select an option" at bounding box center [360, 96] width 5 height 5
click at [360, 164] on span "Select an option" at bounding box center [360, 161] width 5 height 5
click at [360, 164] on input "Select an option" at bounding box center [360, 161] width 5 height 5
click at [374, 188] on button "Next" at bounding box center [382, 193] width 27 height 14
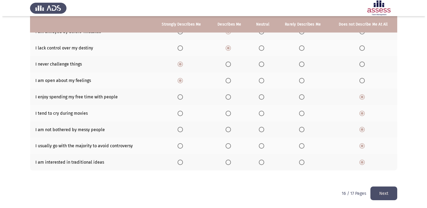
scroll to position [0, 0]
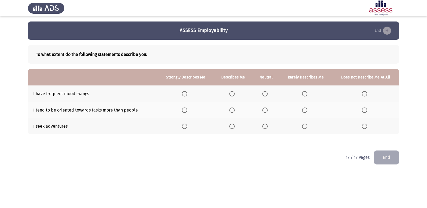
click at [305, 90] on th at bounding box center [306, 93] width 53 height 16
click at [309, 97] on th at bounding box center [306, 93] width 53 height 16
click at [308, 93] on label "Select an option" at bounding box center [306, 93] width 8 height 5
click at [308, 93] on input "Select an option" at bounding box center [304, 93] width 5 height 5
click at [304, 110] on span "Select an option" at bounding box center [304, 109] width 5 height 5
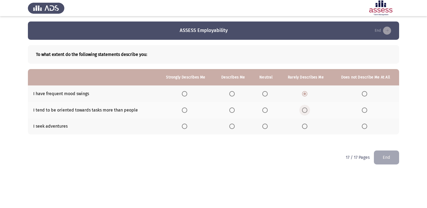
click at [304, 110] on input "Select an option" at bounding box center [304, 109] width 5 height 5
click at [302, 124] on th at bounding box center [306, 126] width 53 height 16
click at [234, 126] on span "Select an option" at bounding box center [232, 125] width 5 height 5
click at [234, 126] on input "Select an option" at bounding box center [232, 125] width 5 height 5
click at [264, 108] on span "Select an option" at bounding box center [265, 109] width 5 height 5
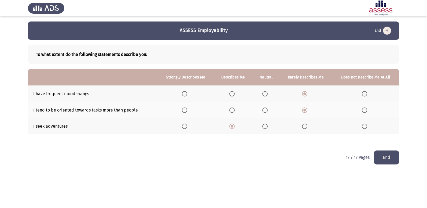
click at [264, 108] on input "Select an option" at bounding box center [265, 109] width 5 height 5
click at [395, 157] on button "End" at bounding box center [386, 157] width 25 height 14
